Goal: Check status

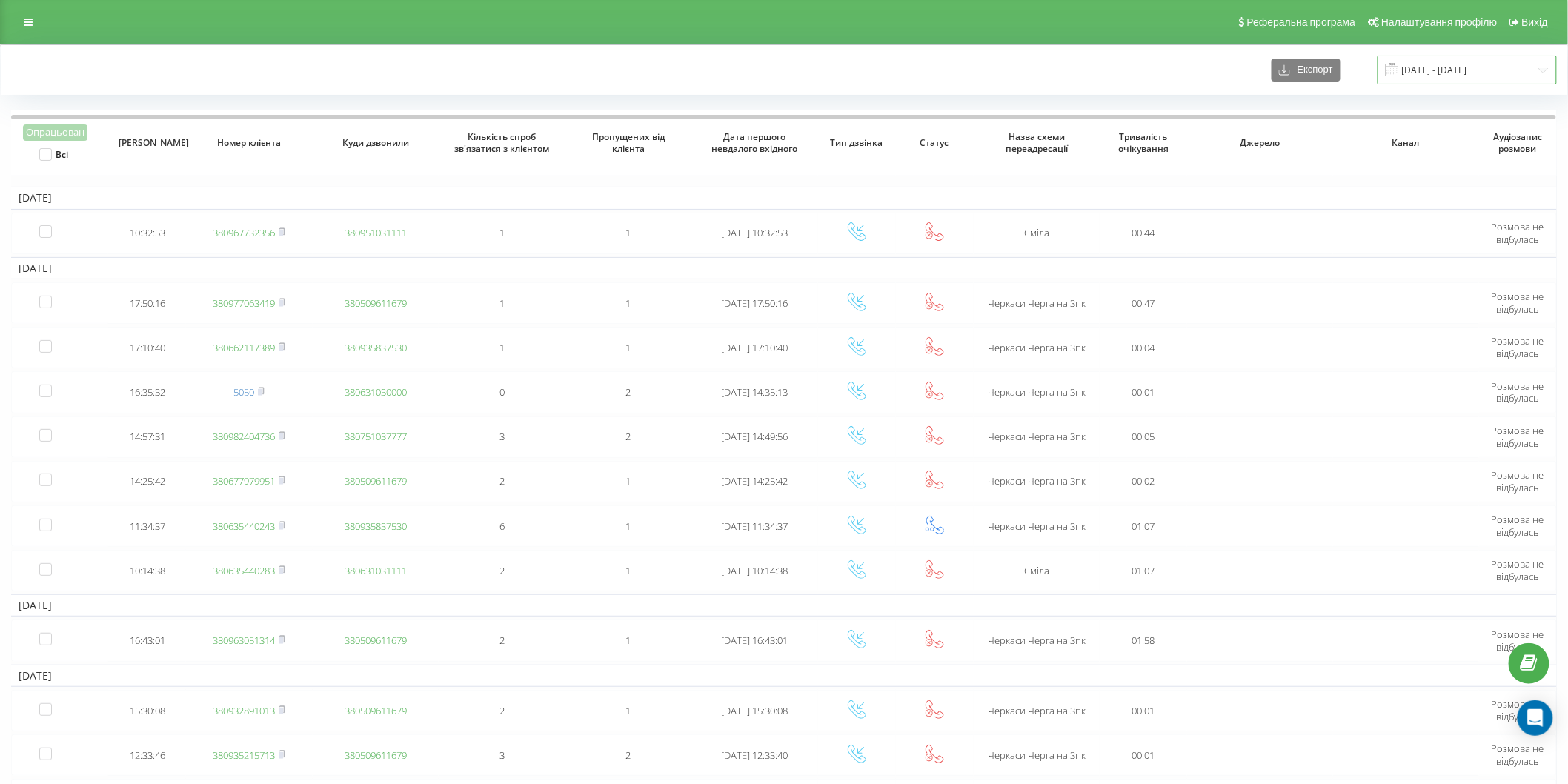
click at [1466, 75] on input "06.10.2024 - 06.11.2024" at bounding box center [1467, 69] width 179 height 29
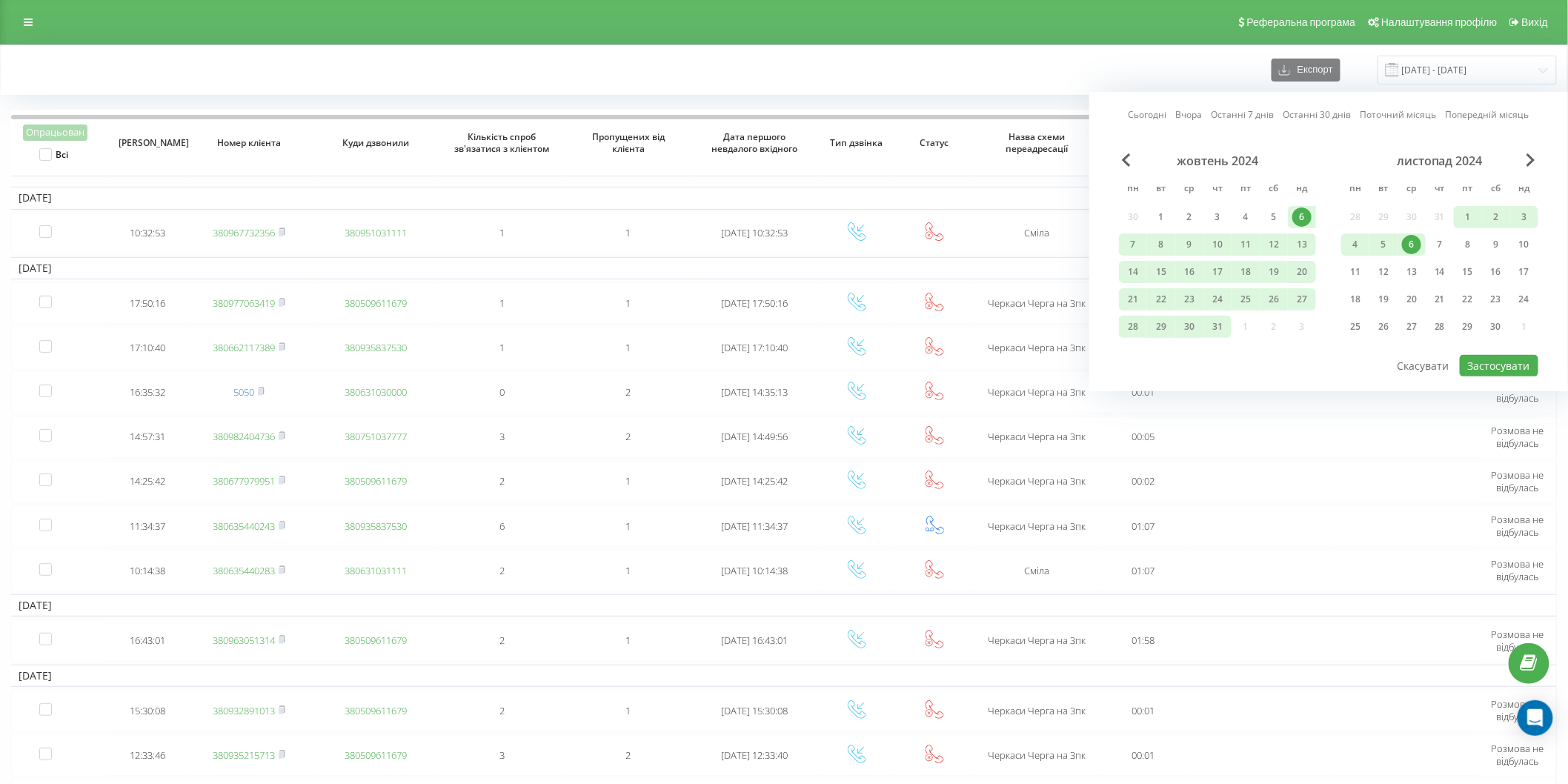
click at [1150, 116] on link "Сьогодні" at bounding box center [1147, 114] width 38 height 14
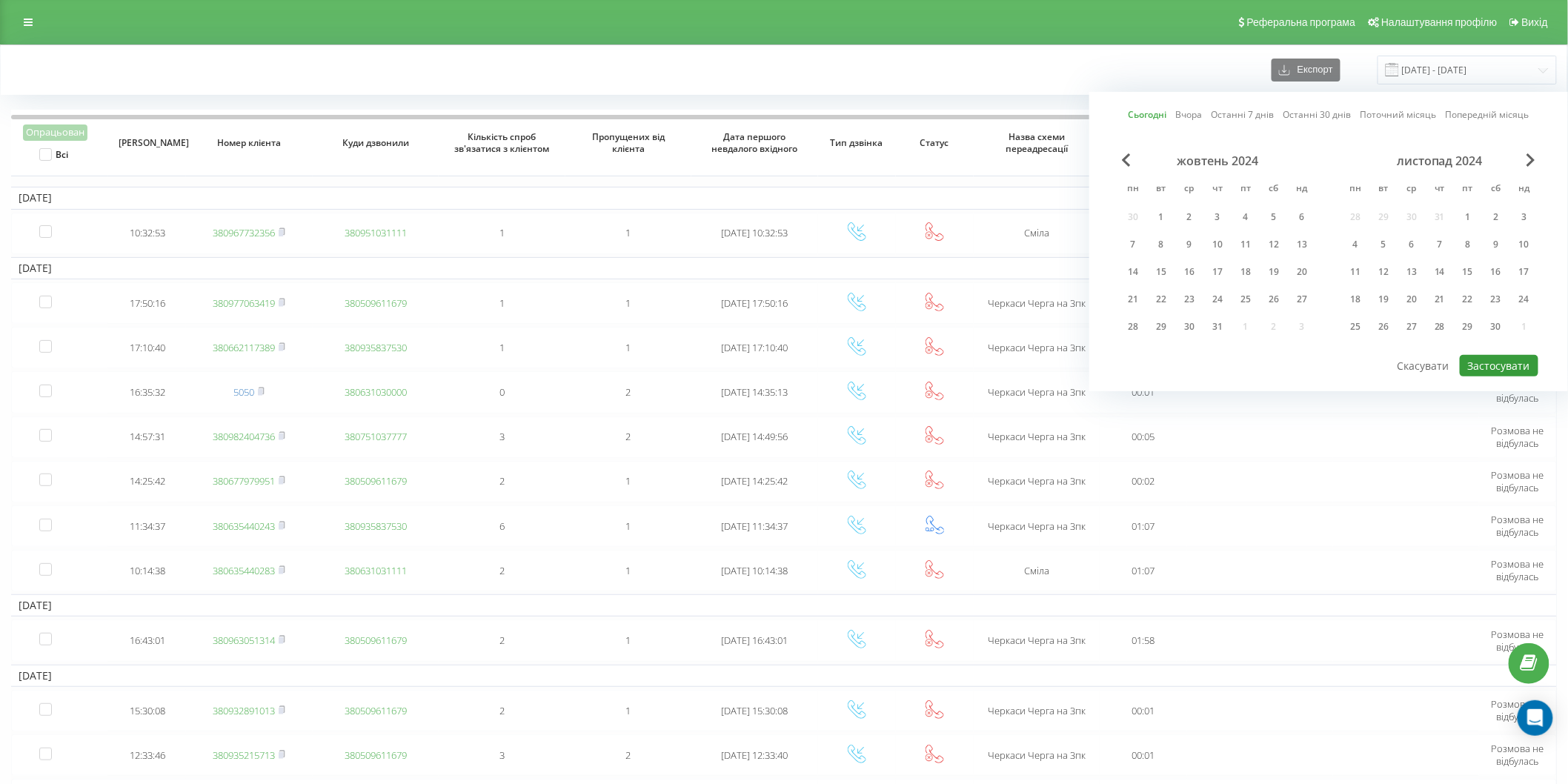
click at [1509, 370] on button "Застосувати" at bounding box center [1500, 365] width 79 height 22
type input "[DATE] - [DATE]"
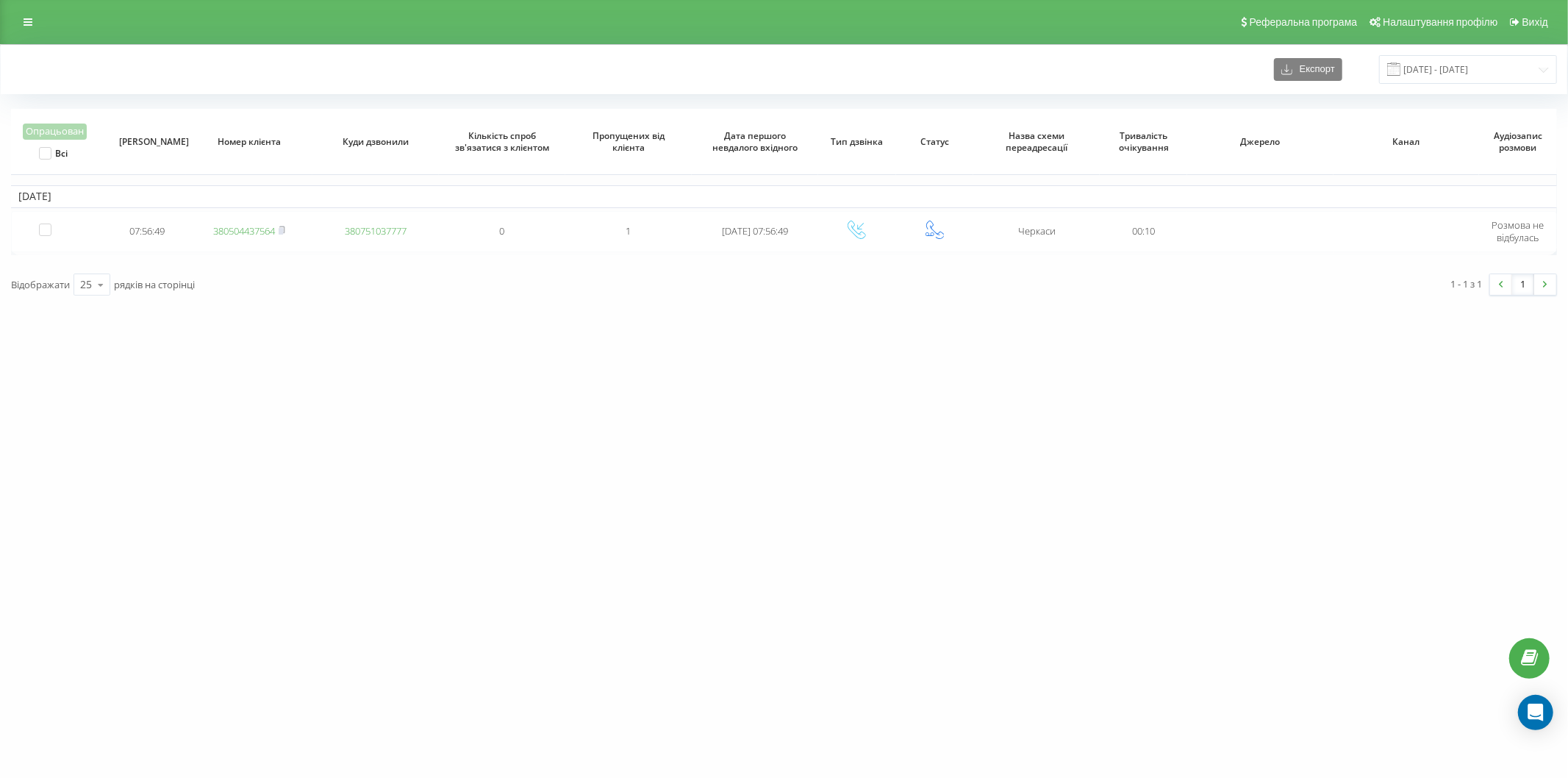
click at [10, 12] on div "Реферальна програма Налаштування профілю Вихід" at bounding box center [784, 21] width 1568 height 44
click at [18, 20] on link at bounding box center [28, 22] width 26 height 20
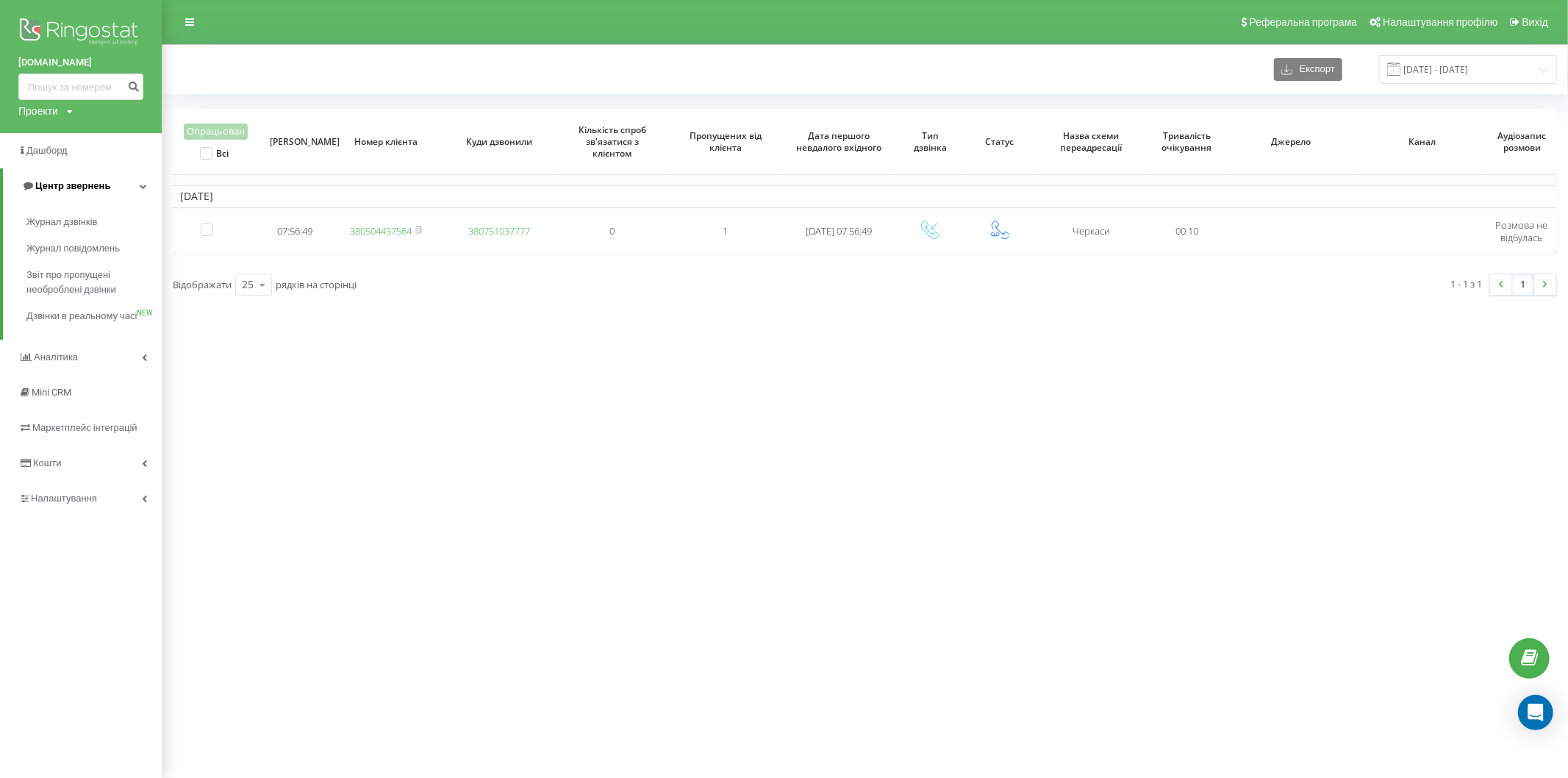
drag, startPoint x: 67, startPoint y: 218, endPoint x: 123, endPoint y: 187, distance: 64.0
click at [192, 16] on link at bounding box center [190, 22] width 26 height 20
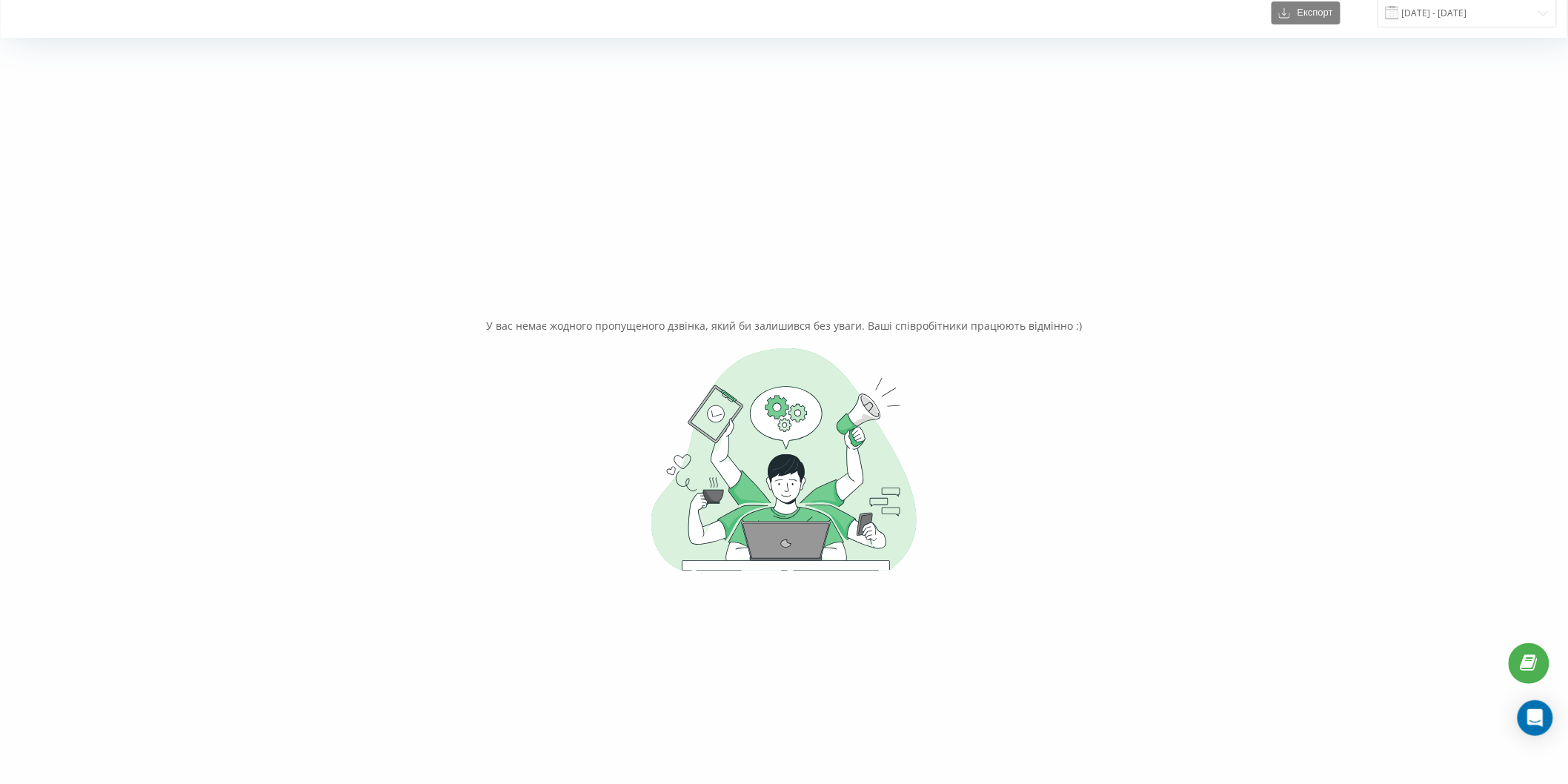
scroll to position [82, 0]
